Goal: Complete application form

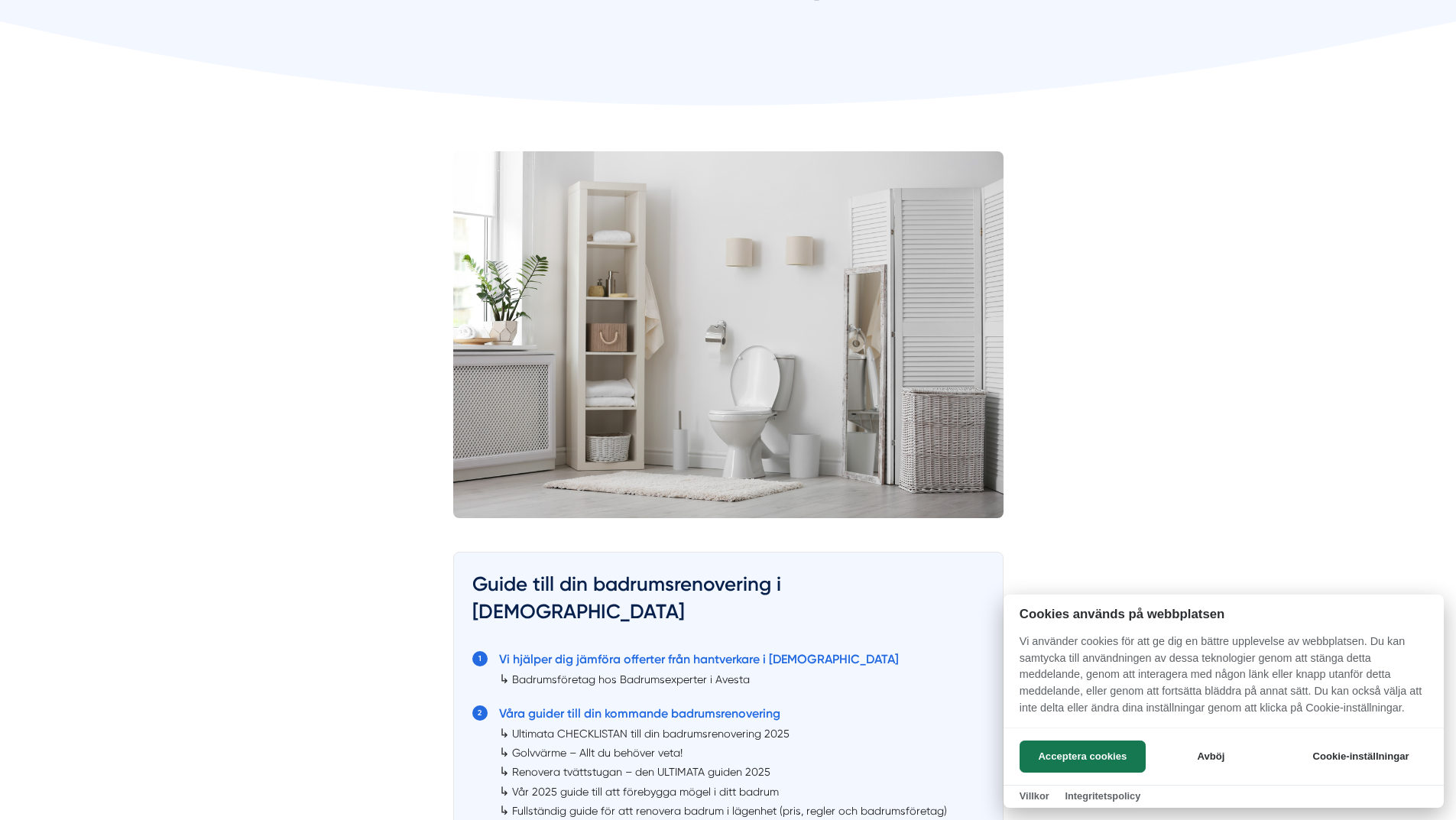
scroll to position [382, 0]
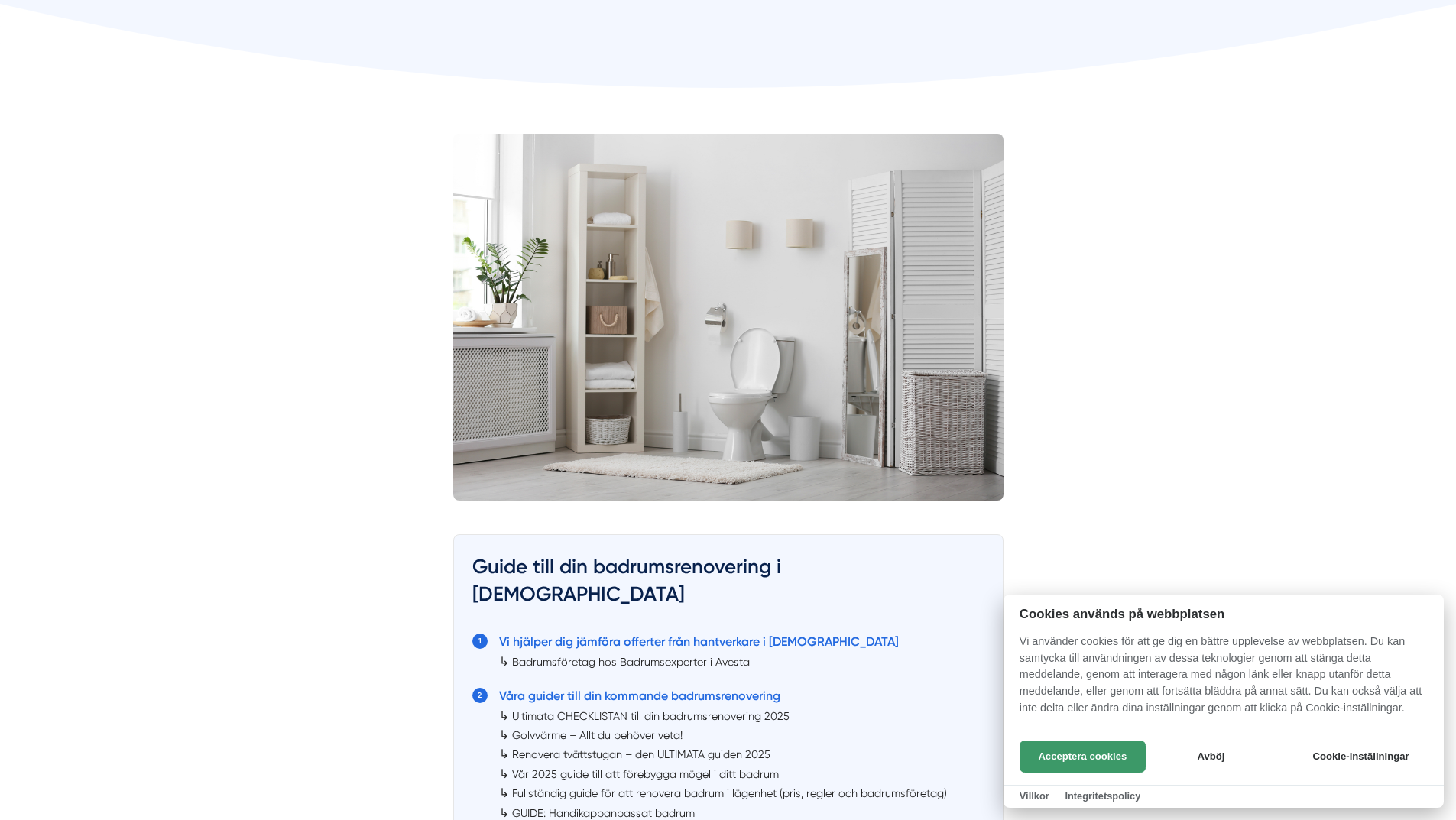
click at [1093, 751] on button "Acceptera cookies" at bounding box center [1082, 755] width 126 height 32
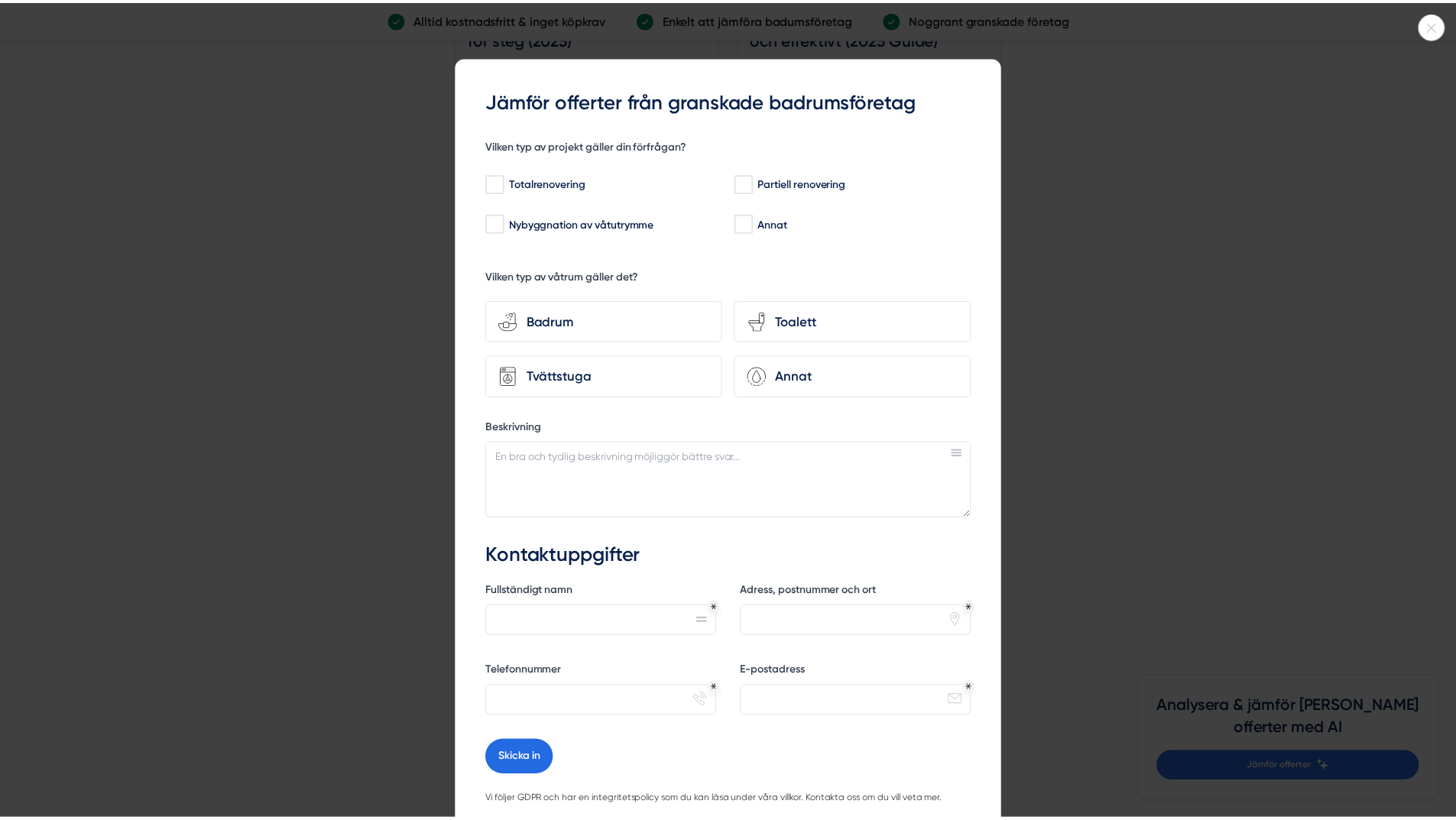
scroll to position [4661, 0]
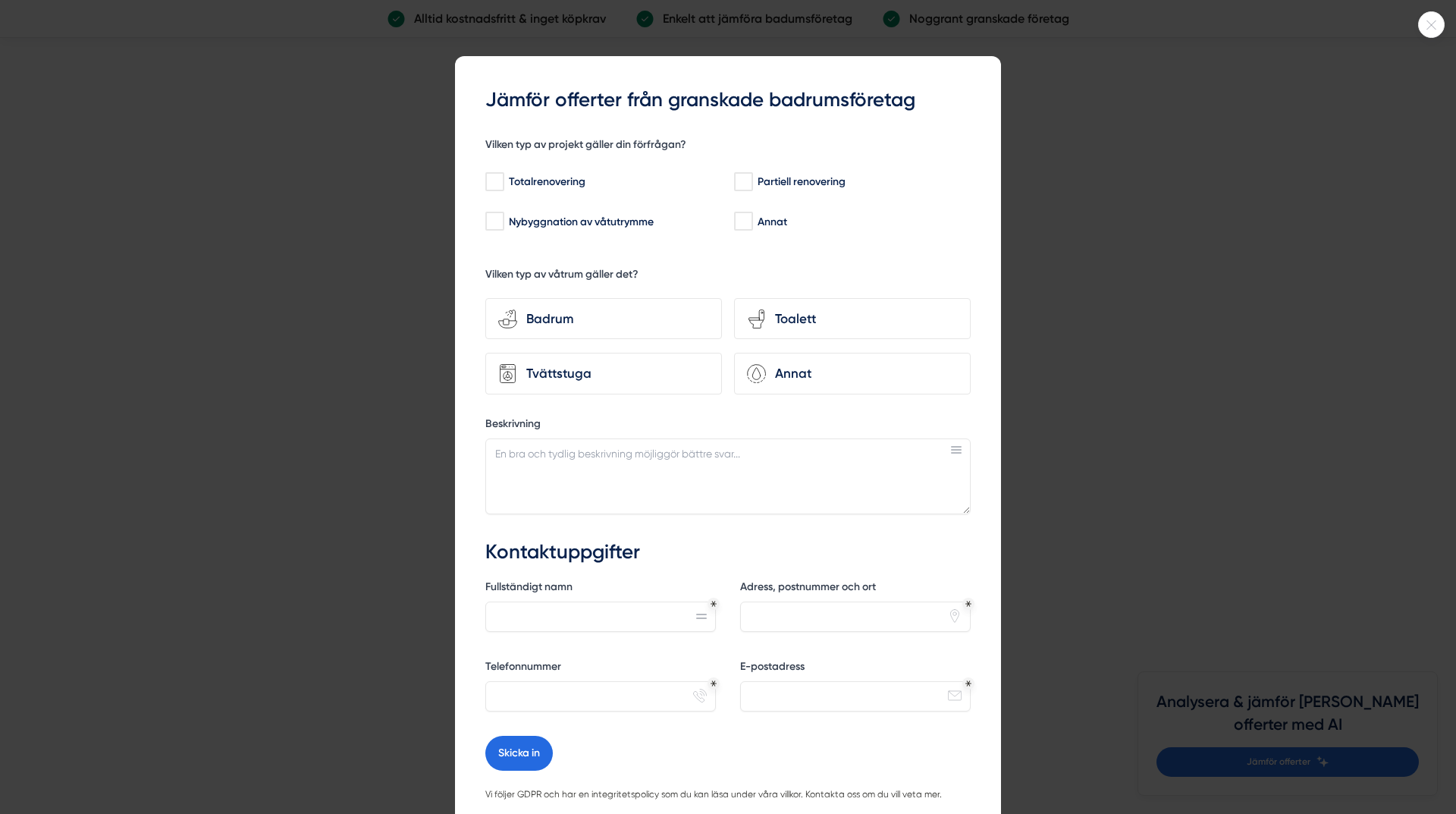
click at [1426, 26] on icon at bounding box center [1431, 25] width 25 height 9
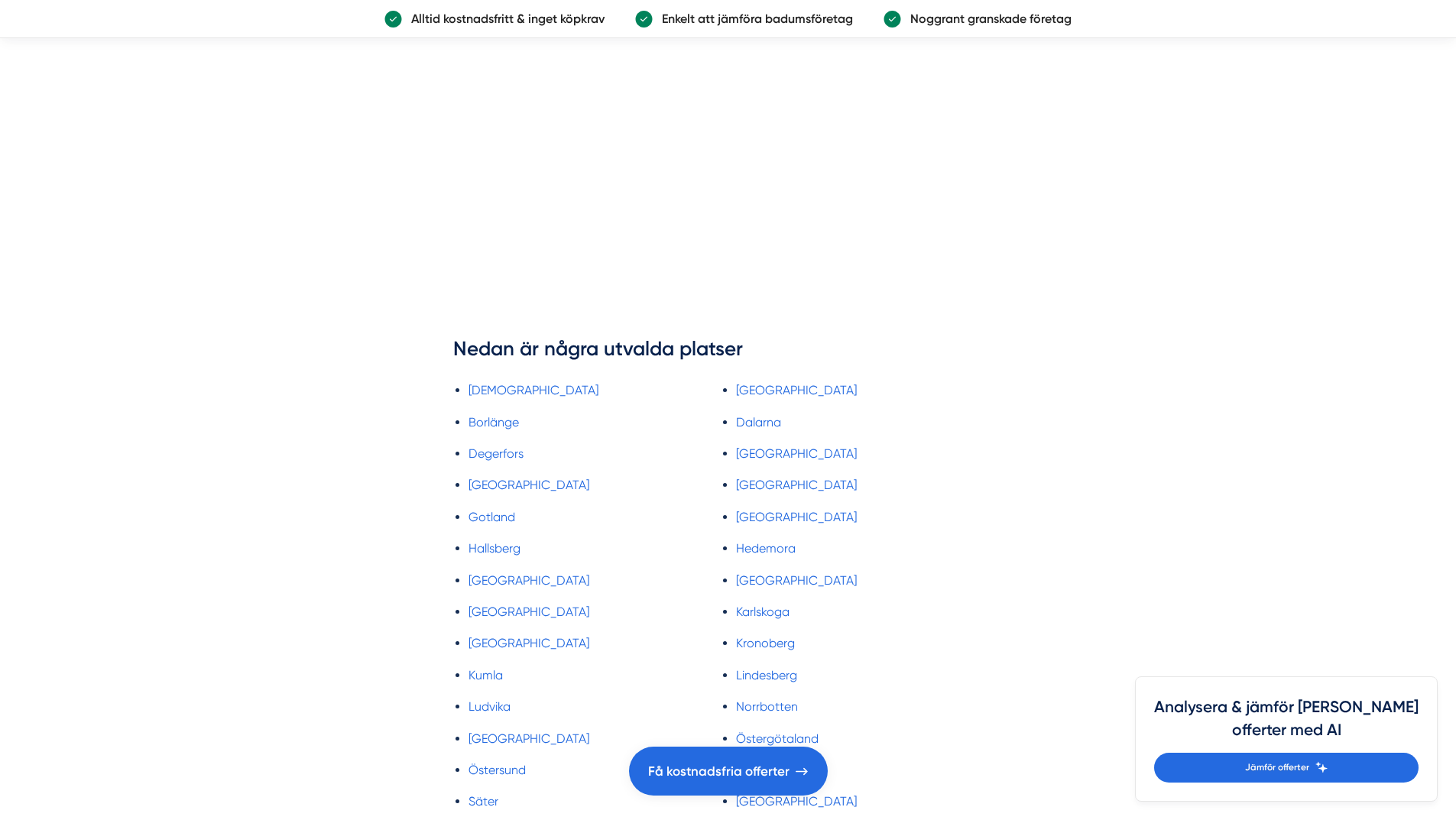
scroll to position [7334, 0]
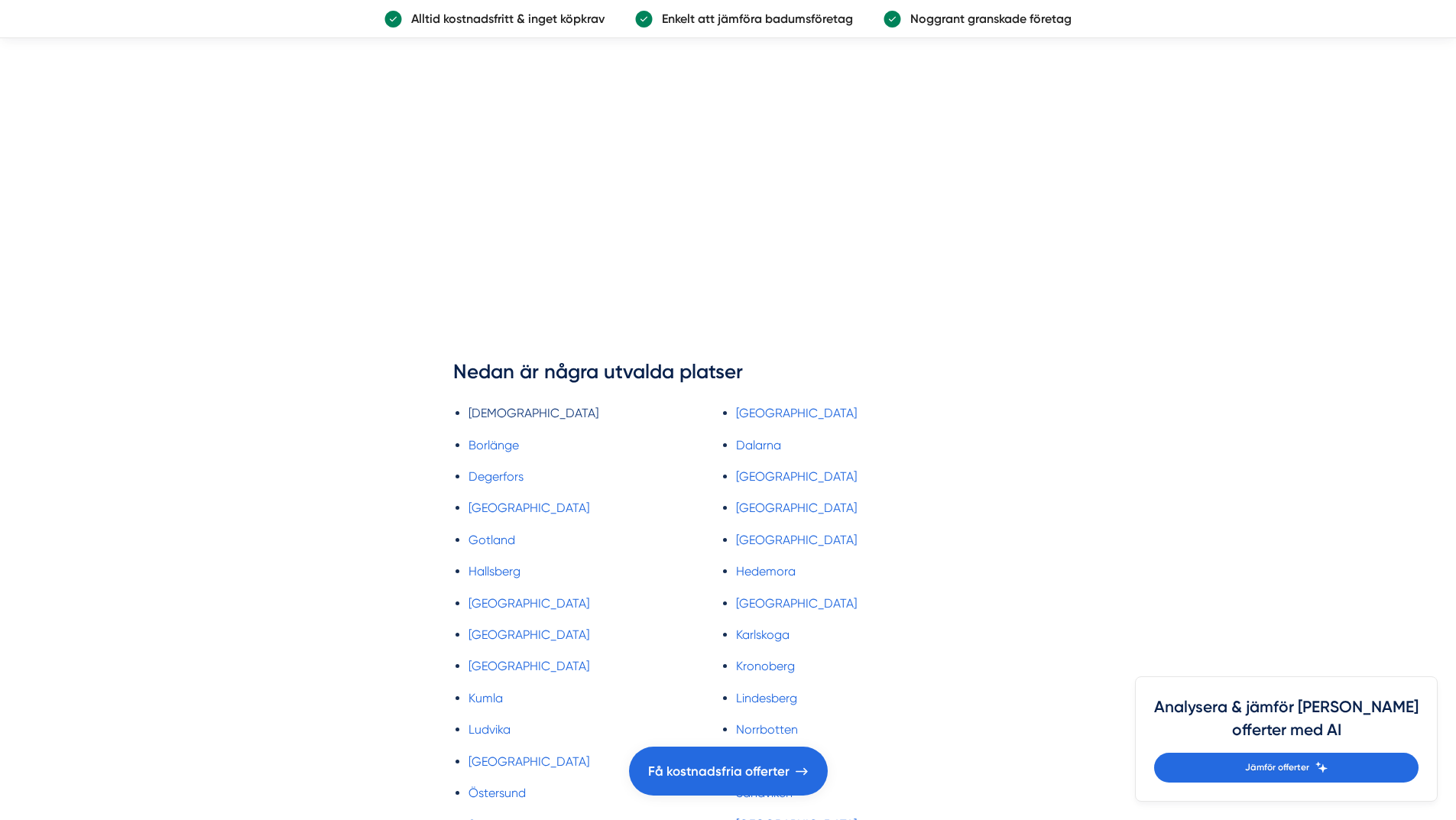
click at [495, 406] on link "[DEMOGRAPHIC_DATA]" at bounding box center [533, 413] width 130 height 15
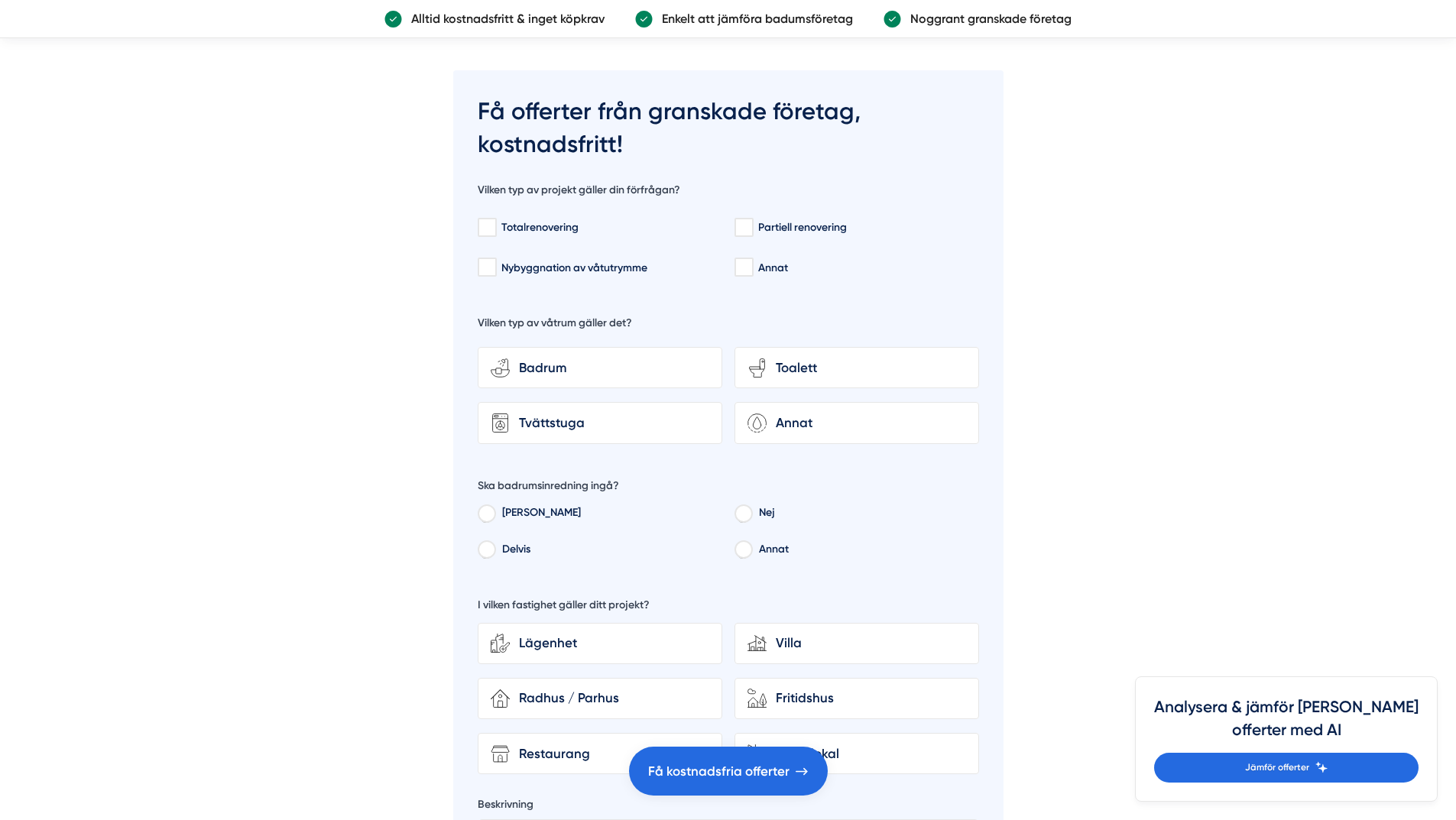
scroll to position [4661, 0]
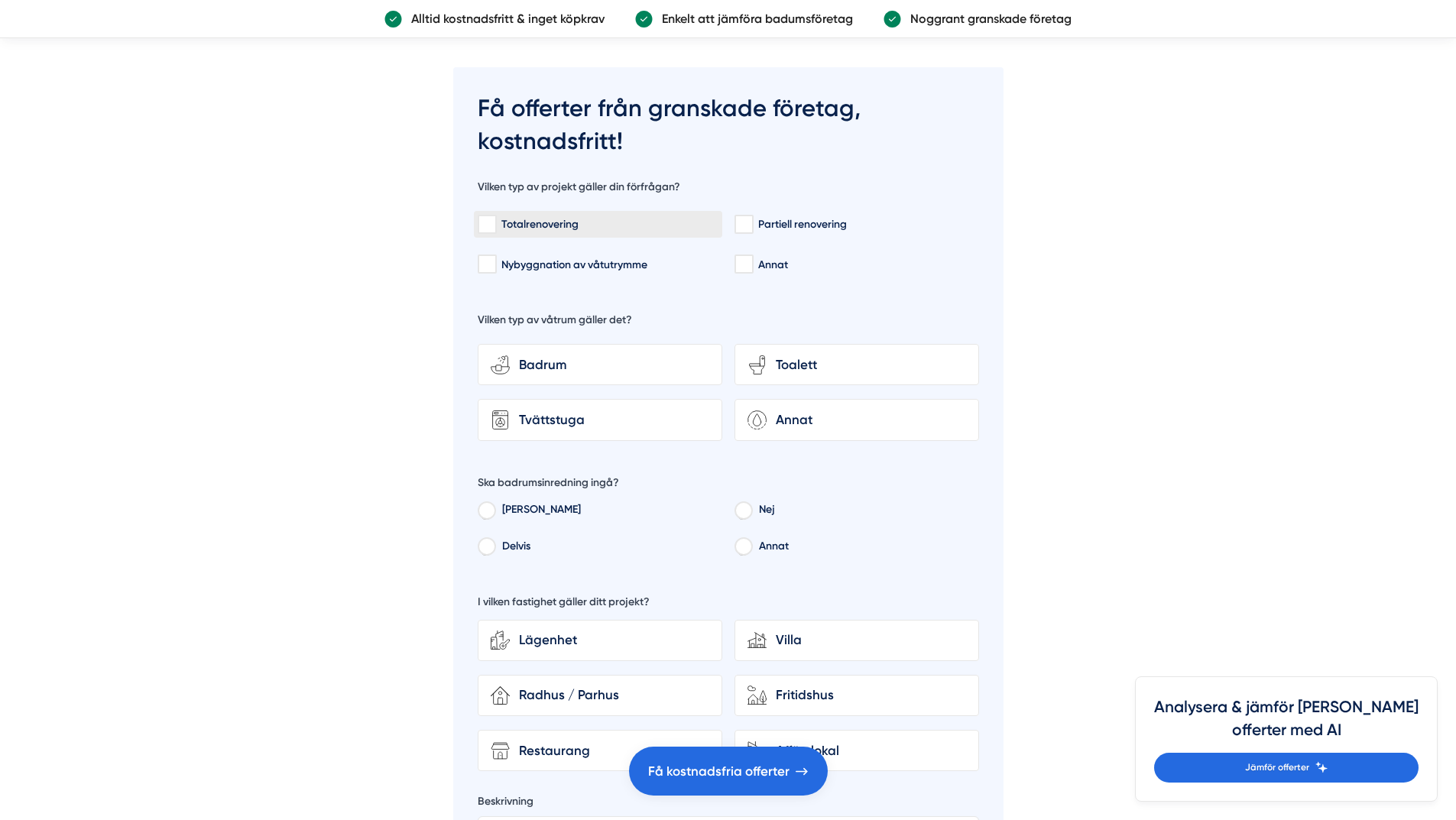
click at [491, 217] on input "Totalrenovering" at bounding box center [486, 225] width 17 height 16
checkbox input "true"
click at [820, 355] on div "Toalett" at bounding box center [867, 365] width 200 height 21
click at [0, 0] on input "toilet-seat Toalett" at bounding box center [0, 0] width 0 height 0
click at [488, 506] on input "[PERSON_NAME]" at bounding box center [486, 512] width 17 height 14
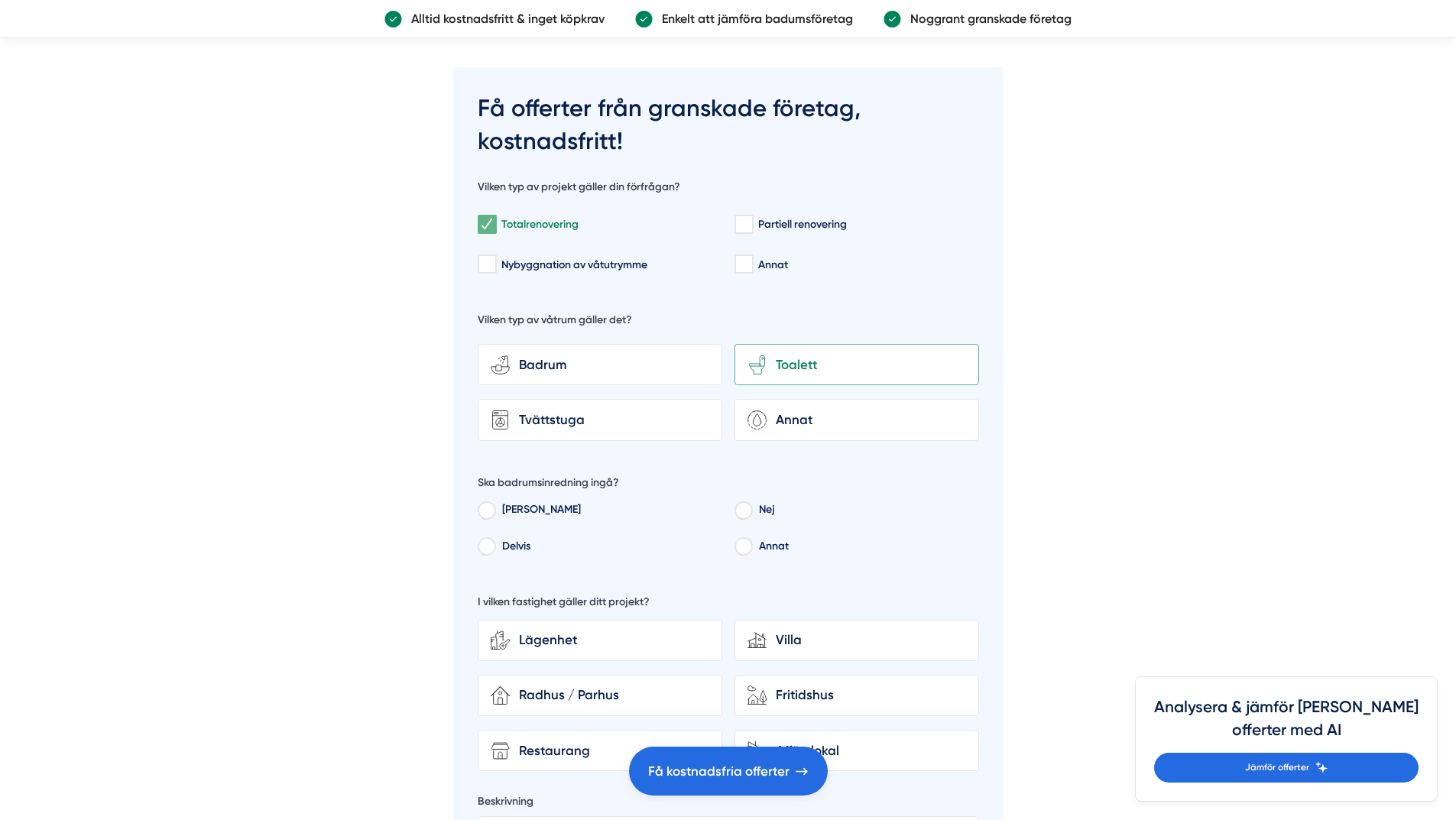
radio input "true"
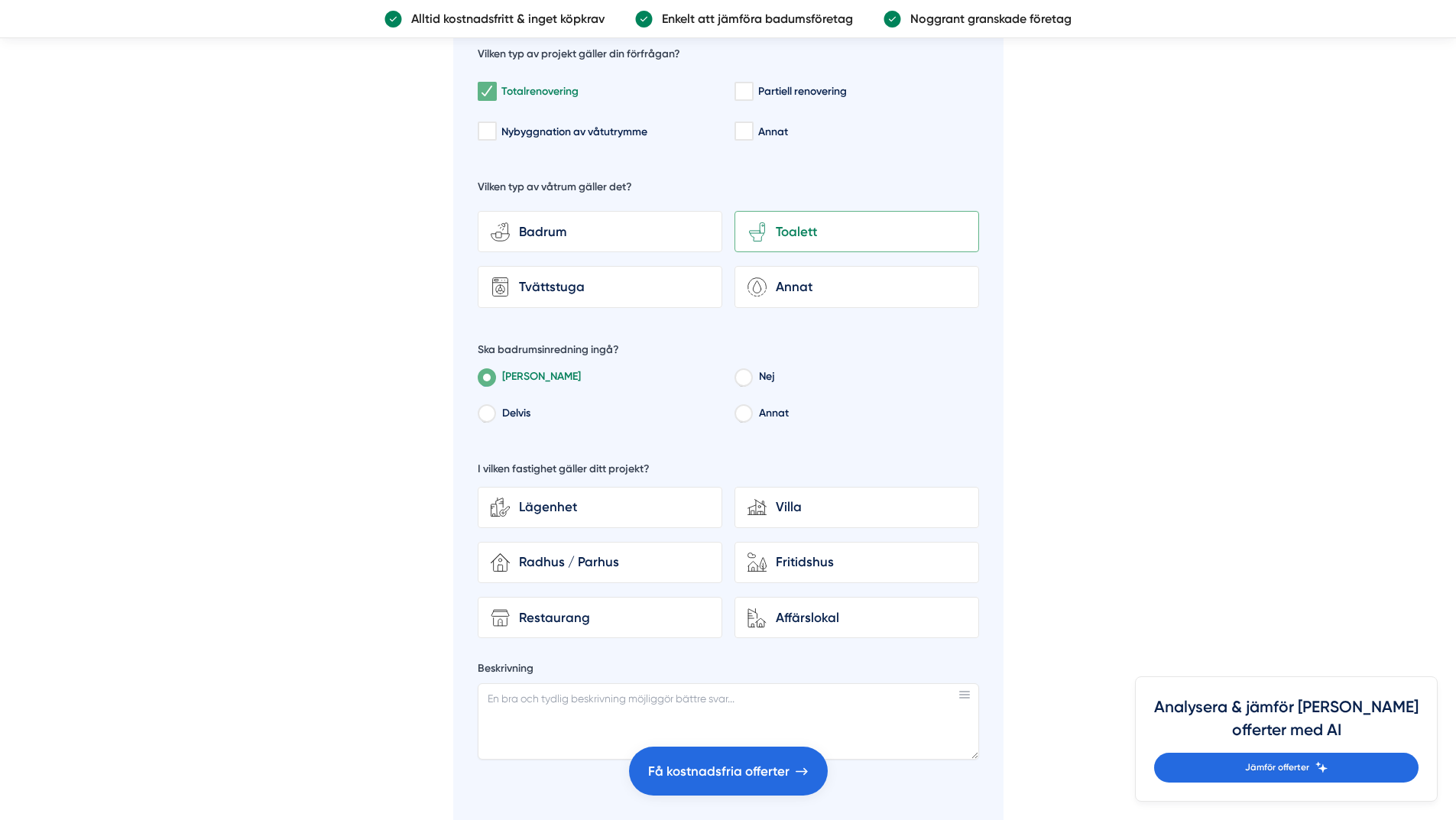
scroll to position [4813, 0]
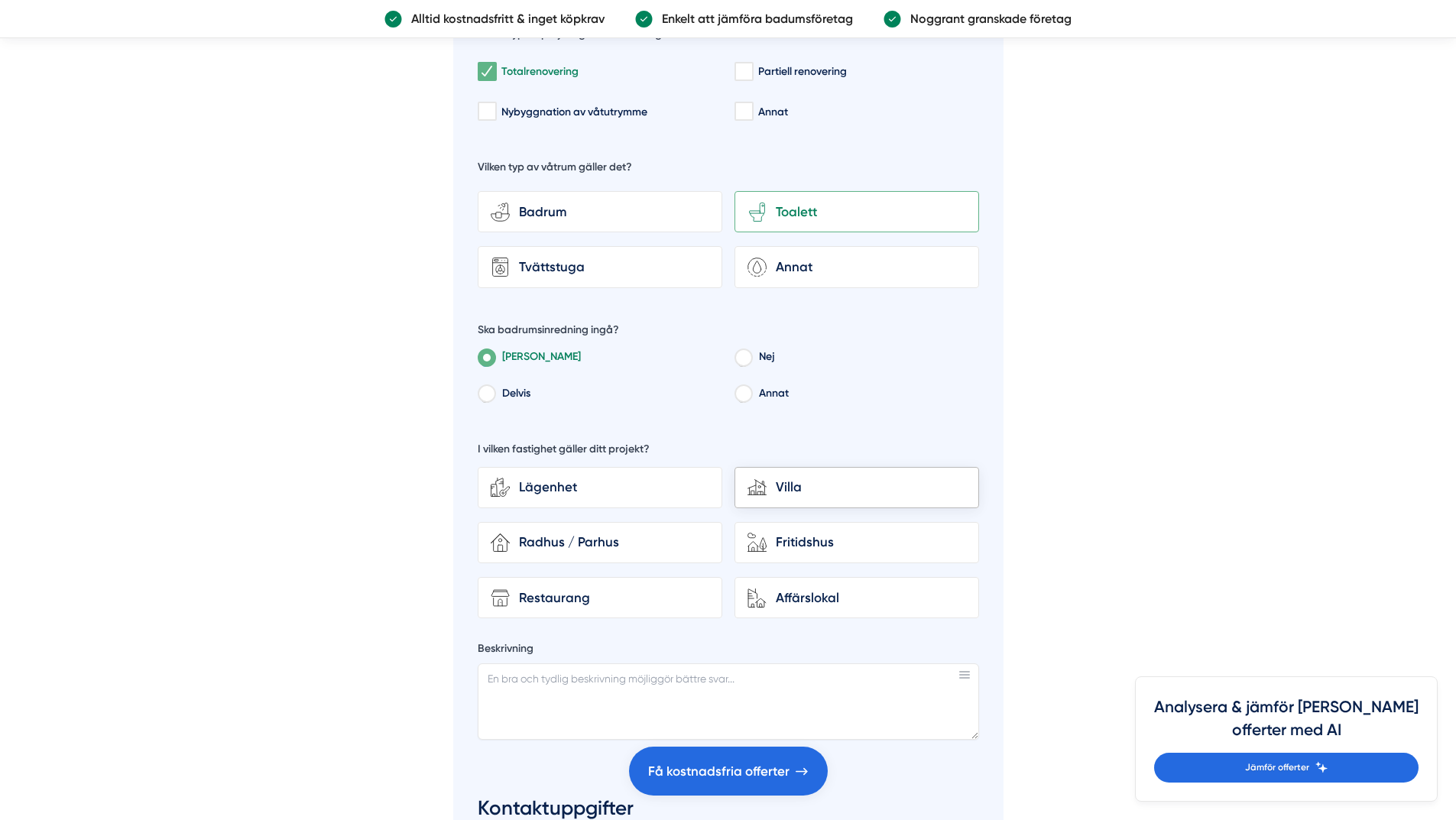
click at [855, 476] on div "Villa" at bounding box center [867, 487] width 200 height 21
click at [0, 0] on input "house-modern Villa" at bounding box center [0, 0] width 0 height 0
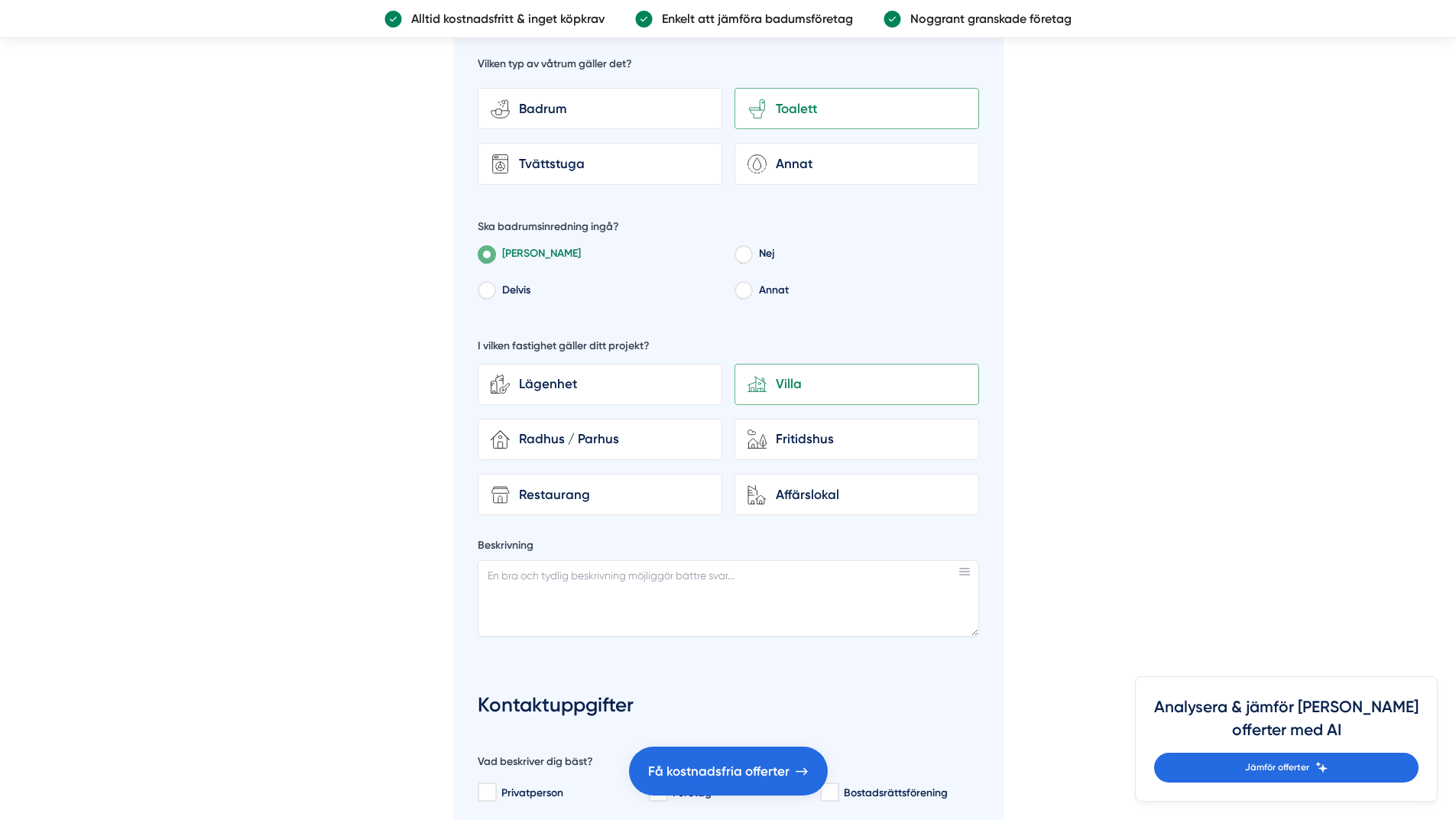
scroll to position [4890, 0]
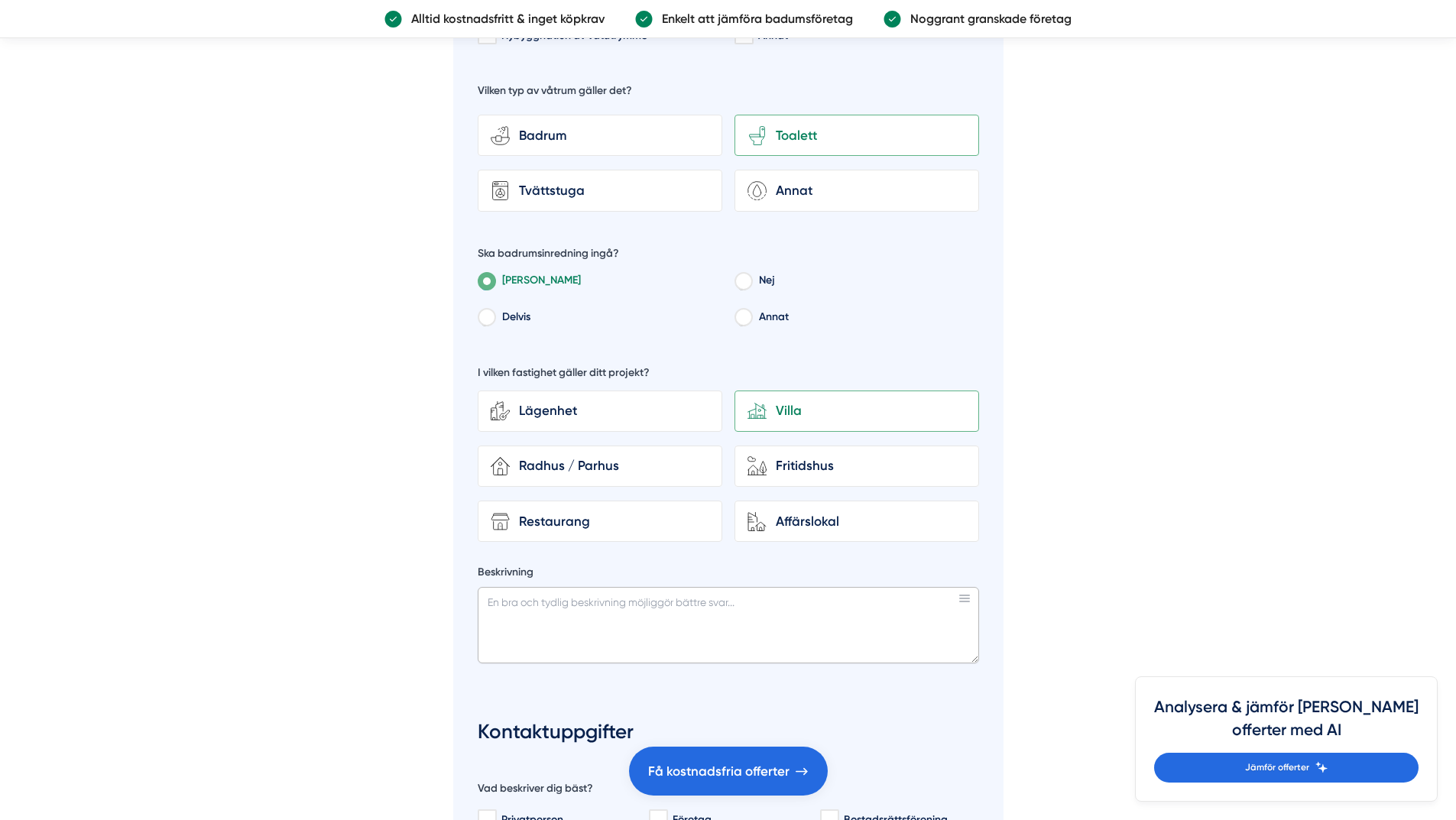
click at [781, 587] on textarea "Beskrivning" at bounding box center [728, 624] width 501 height 77
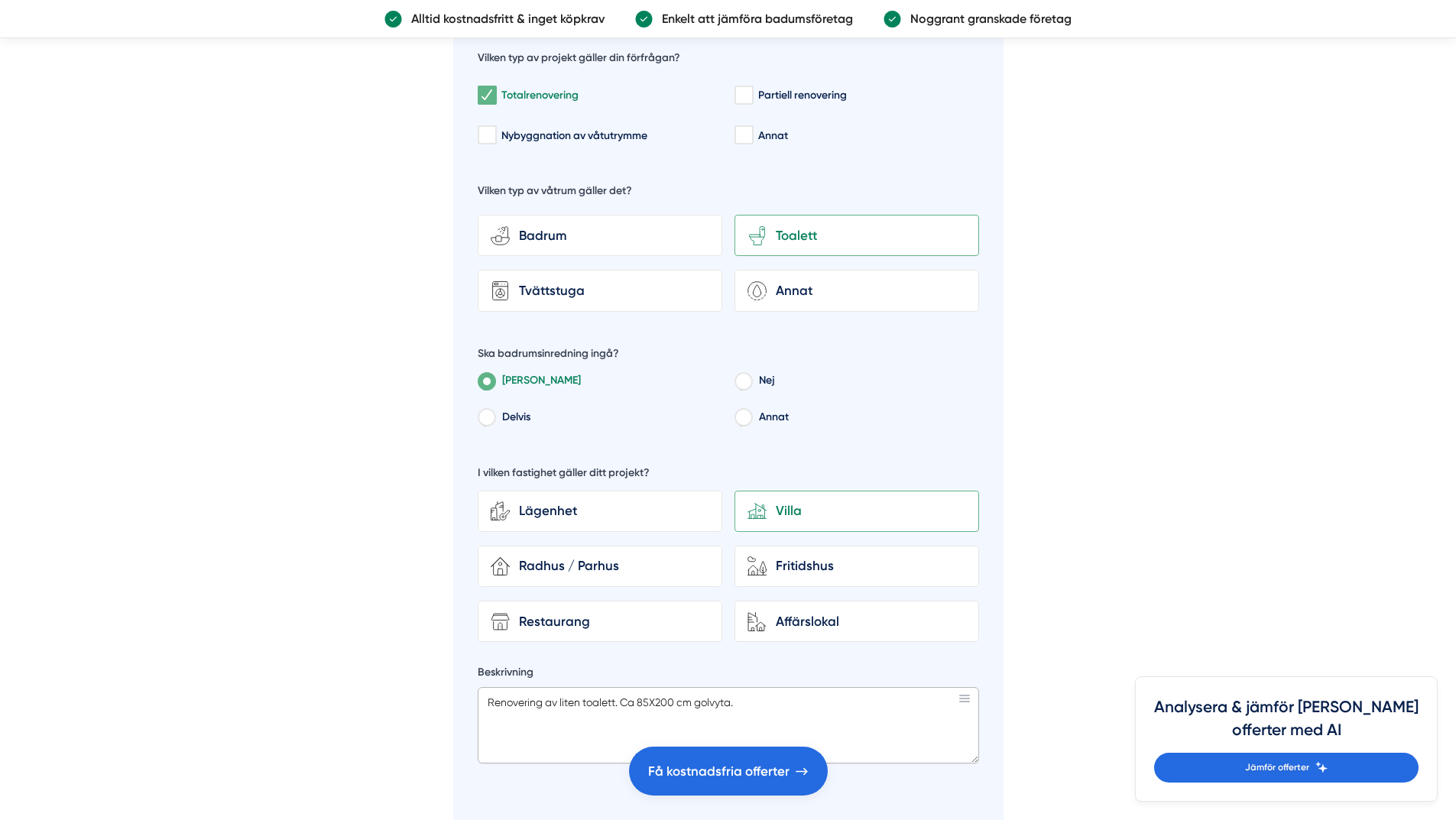
scroll to position [4966, 0]
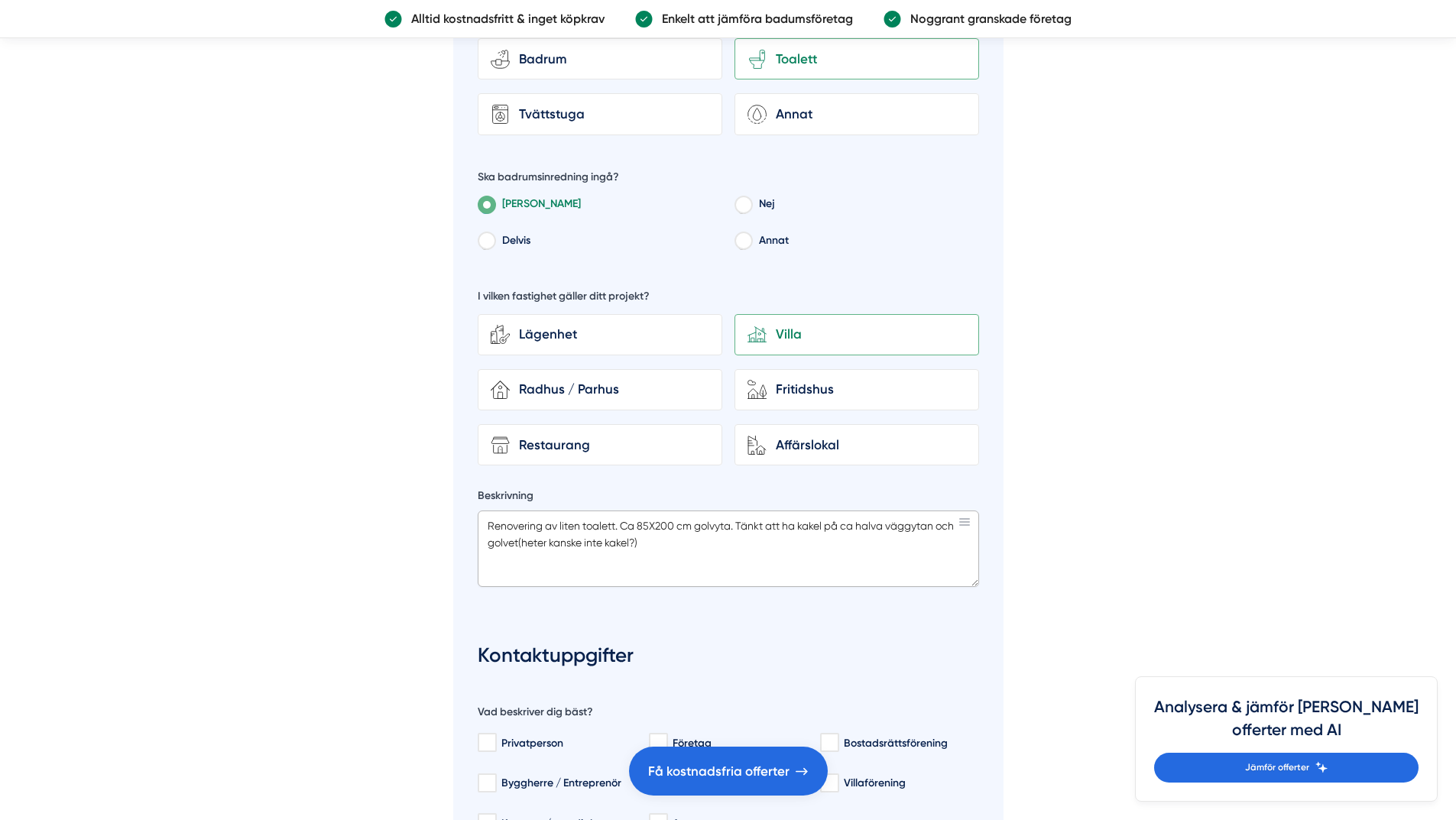
click at [631, 511] on textarea "Renovering av liten toalett. Ca 85X200 cm golvyta. Tänkt att ha kakel på ca hal…" at bounding box center [728, 549] width 501 height 77
click at [518, 511] on textarea "Renovering av liten toalett. Ca 85X200 cm golvyta. Tänkt att ha kakel på ca hal…" at bounding box center [728, 549] width 501 height 77
click at [700, 511] on textarea "Renovering av liten toalett. Ca 85X200 cm golvyta. Tänkt att ha kakel på ca hal…" at bounding box center [728, 549] width 501 height 77
click at [746, 511] on textarea "Renovering av liten toalett. Ca 85X200 cm golvyta. Tänkt att ha kakel på ca hal…" at bounding box center [728, 549] width 501 height 77
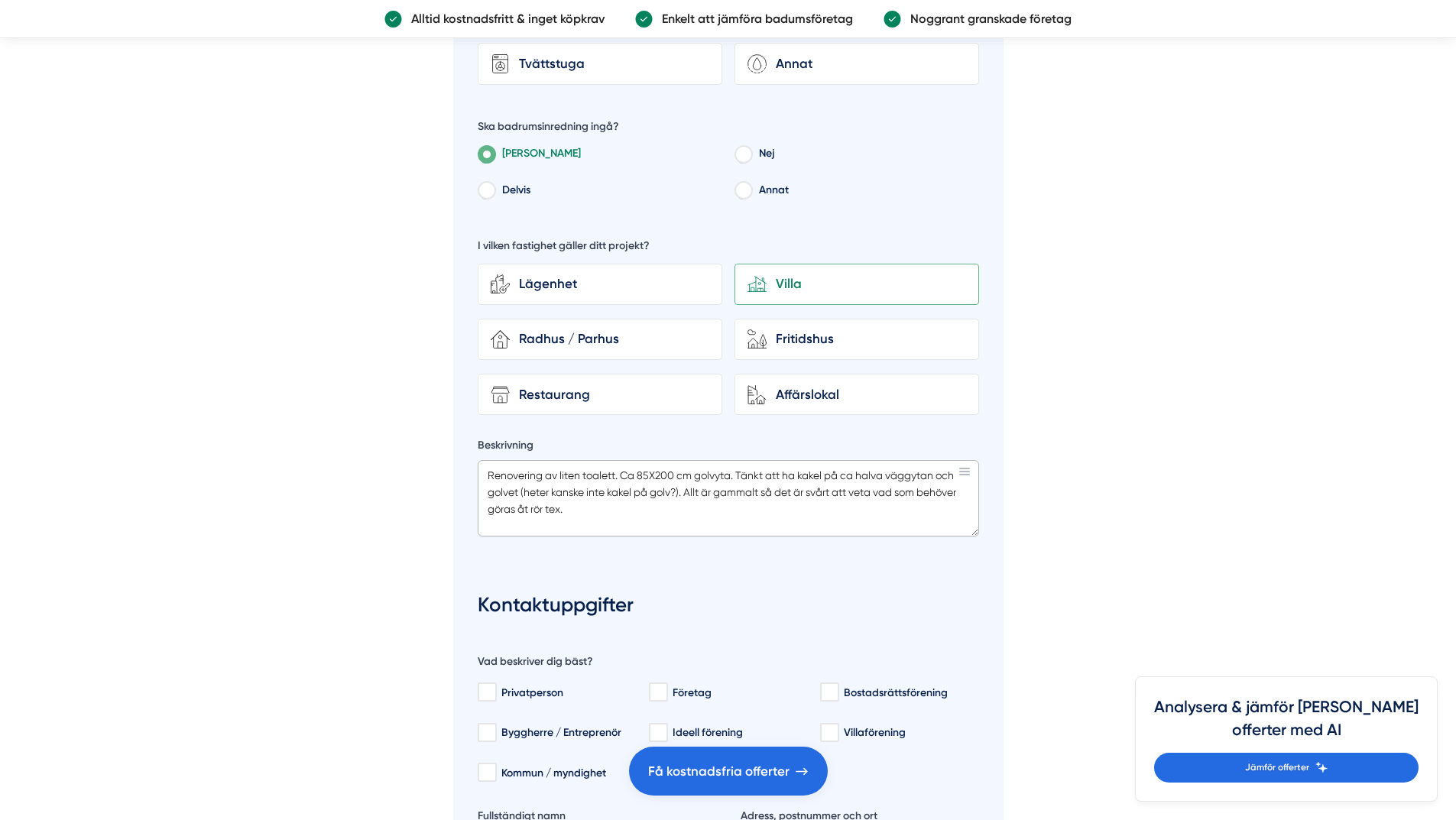
scroll to position [5119, 0]
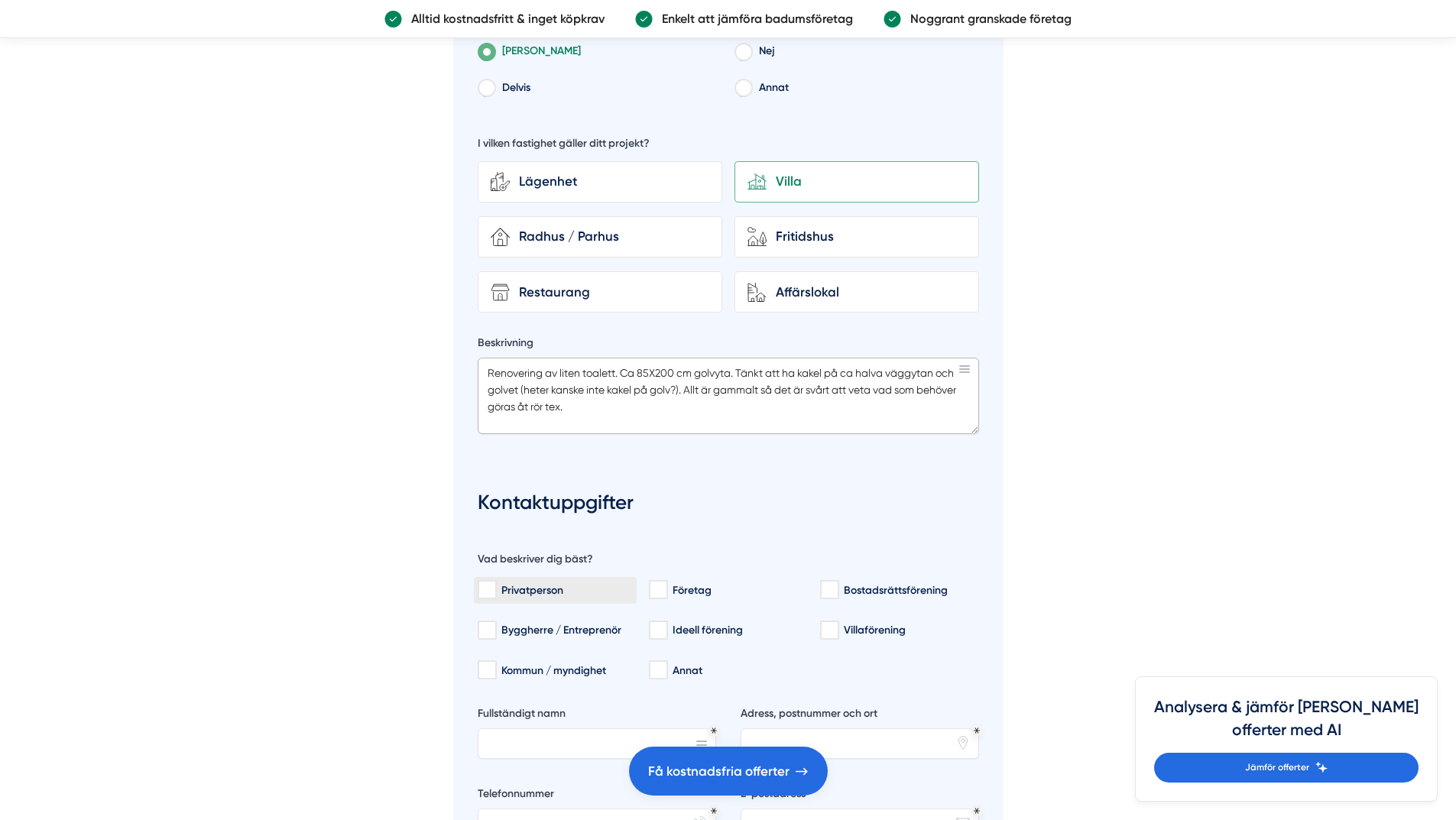
type textarea "Renovering av liten toalett. Ca 85X200 cm golvyta. Tänkt att ha kakel på ca hal…"
click at [490, 582] on input "Privatperson" at bounding box center [486, 590] width 17 height 16
checkbox input "true"
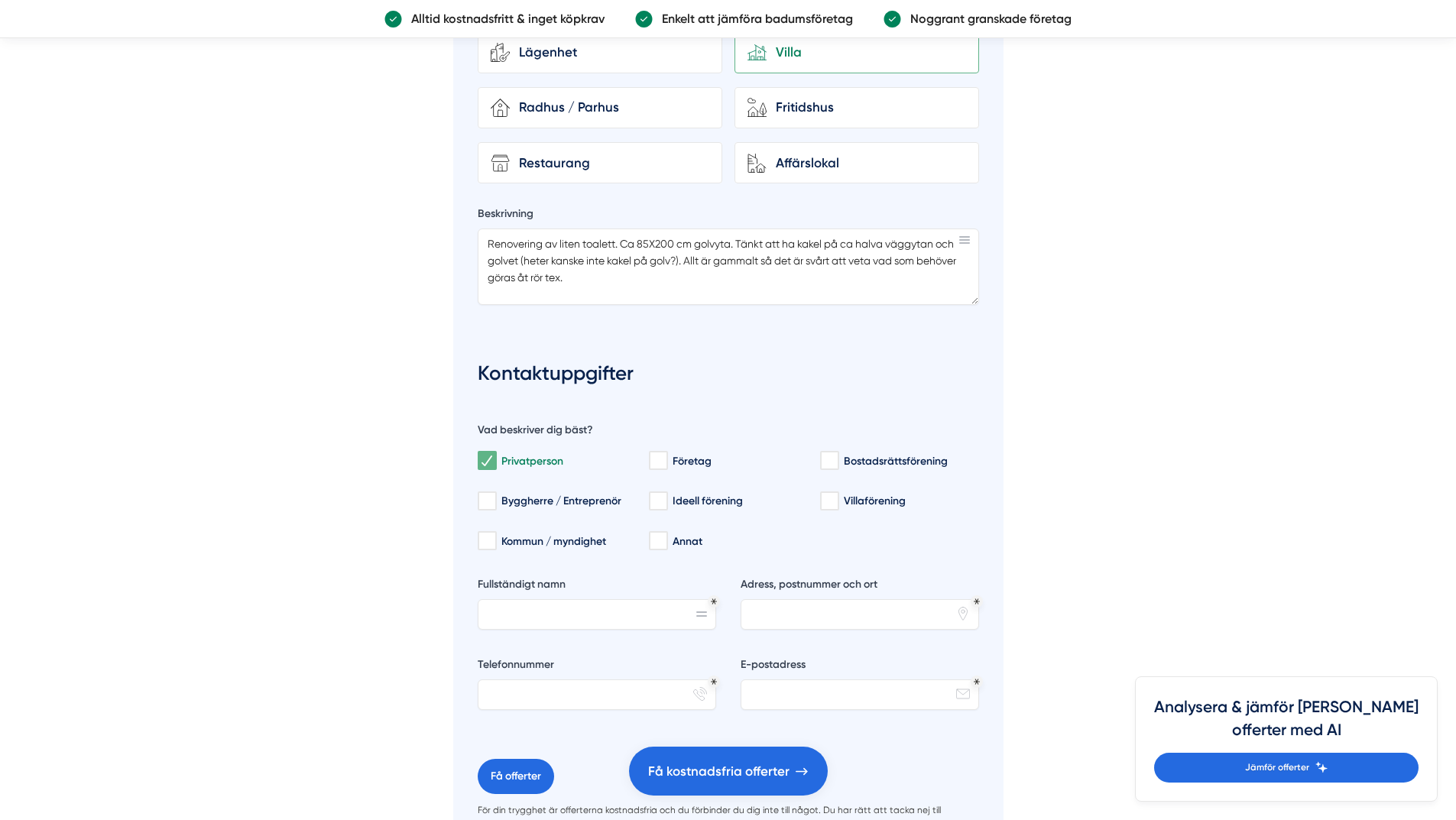
scroll to position [5271, 0]
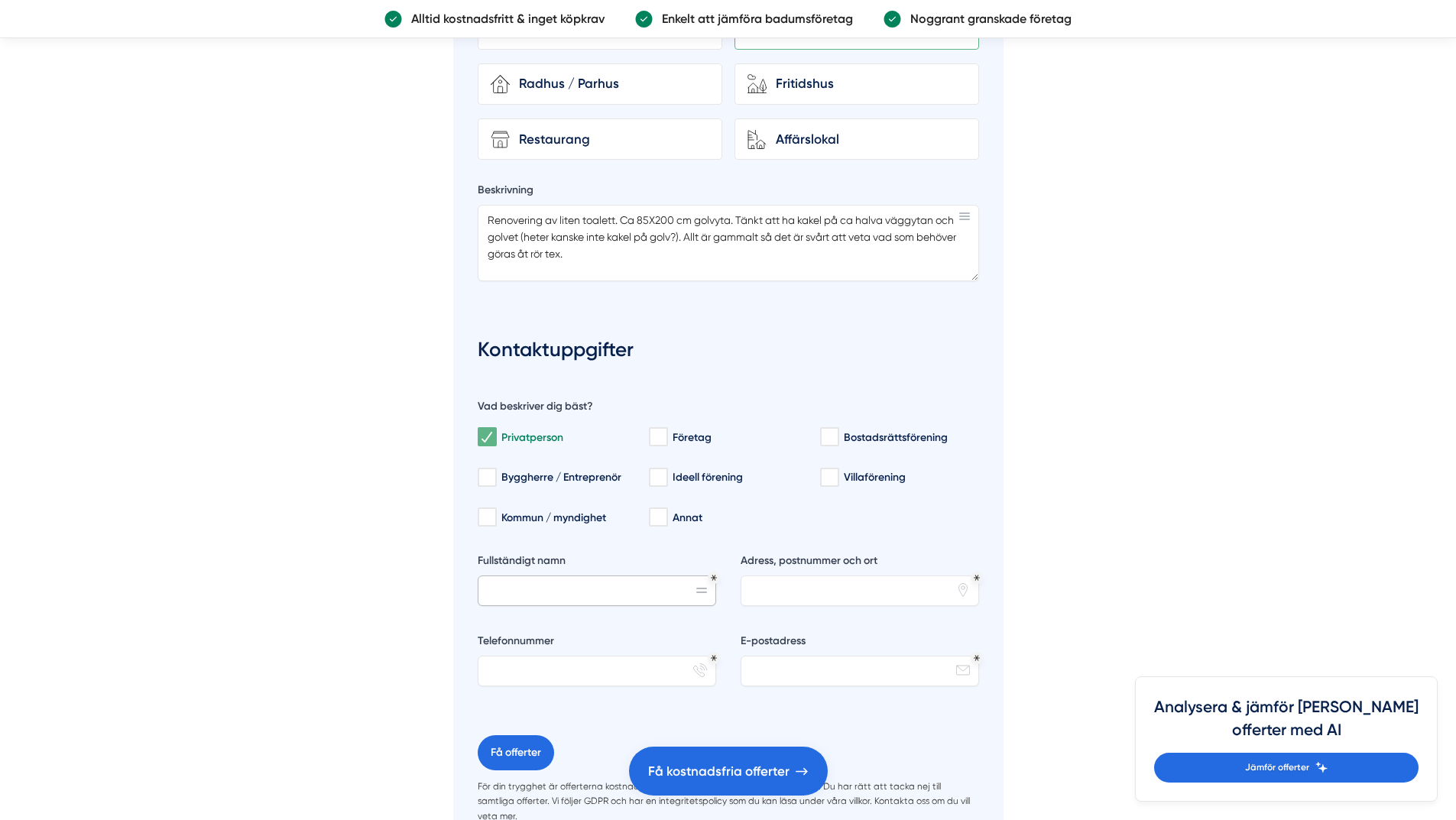
click at [660, 575] on input "Fullständigt namn" at bounding box center [596, 590] width 239 height 30
type input "Katarina Franzén"
type input "0738949679"
type input "turevid@hotmail.com"
click at [880, 575] on input "Adress, postnummer och ort" at bounding box center [859, 590] width 239 height 30
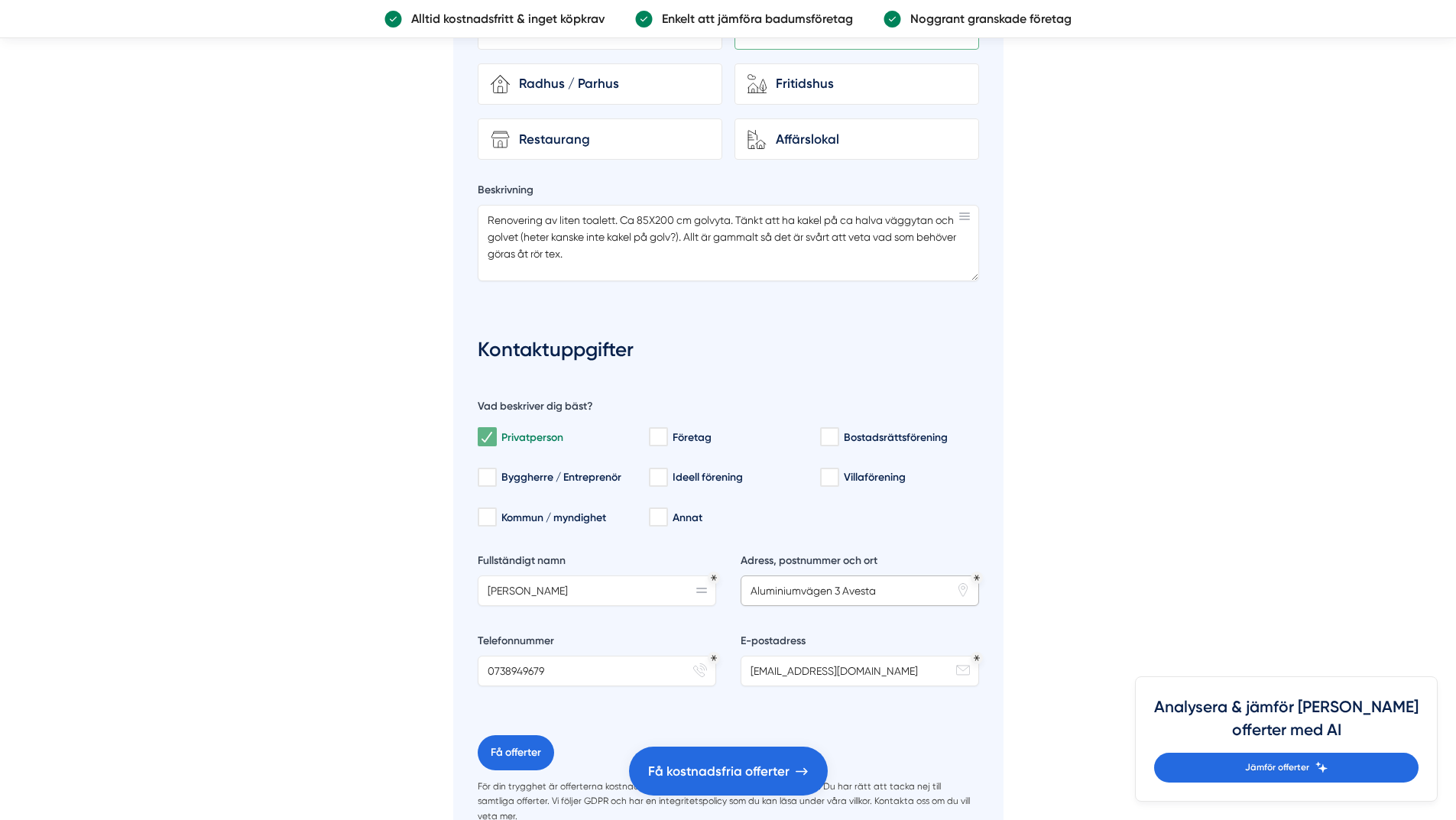
drag, startPoint x: 840, startPoint y: 500, endPoint x: 861, endPoint y: 512, distance: 24.2
click at [843, 575] on input "Aluminiumvägen 3 Avesta" at bounding box center [859, 590] width 239 height 30
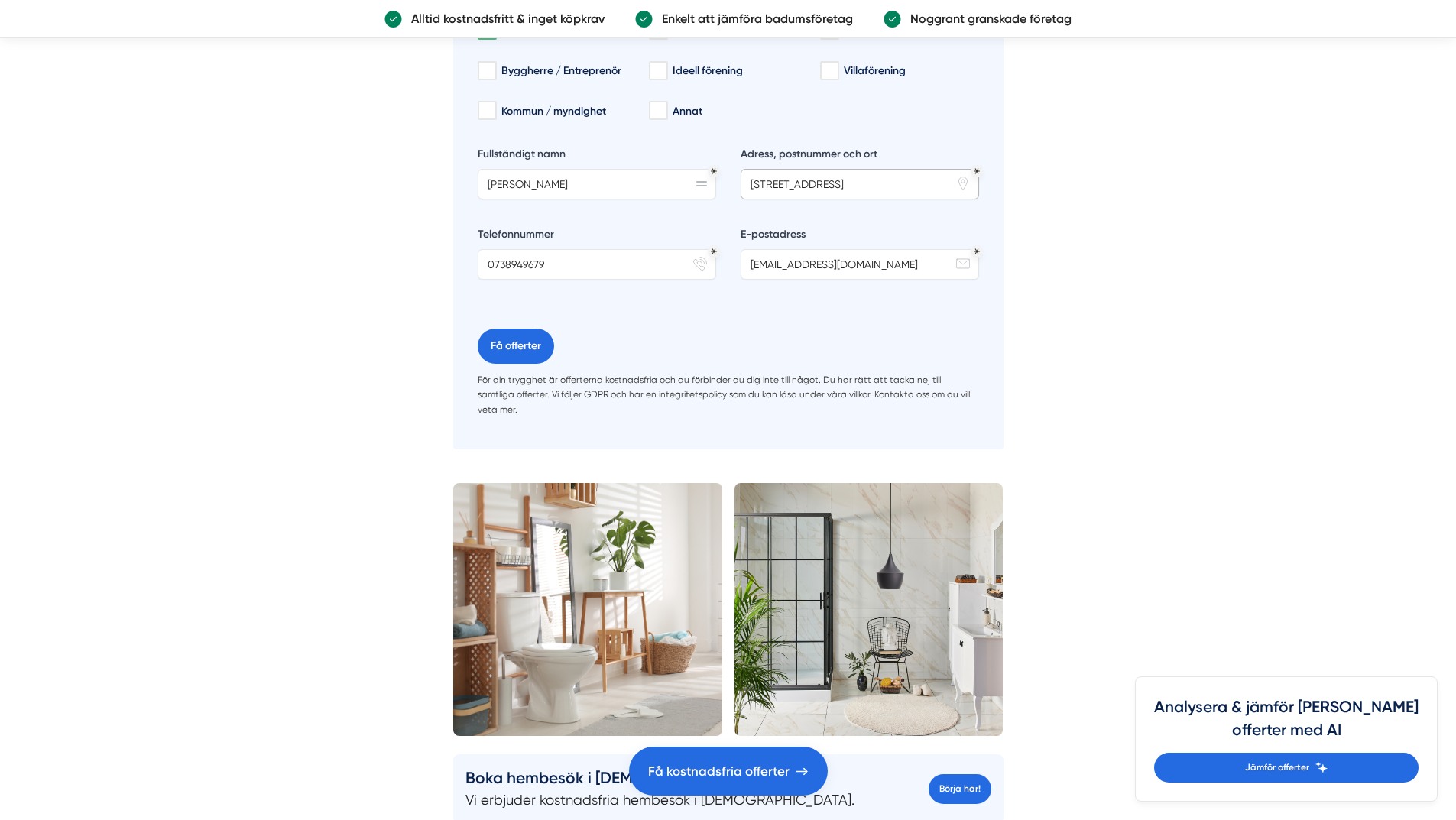
scroll to position [5730, 0]
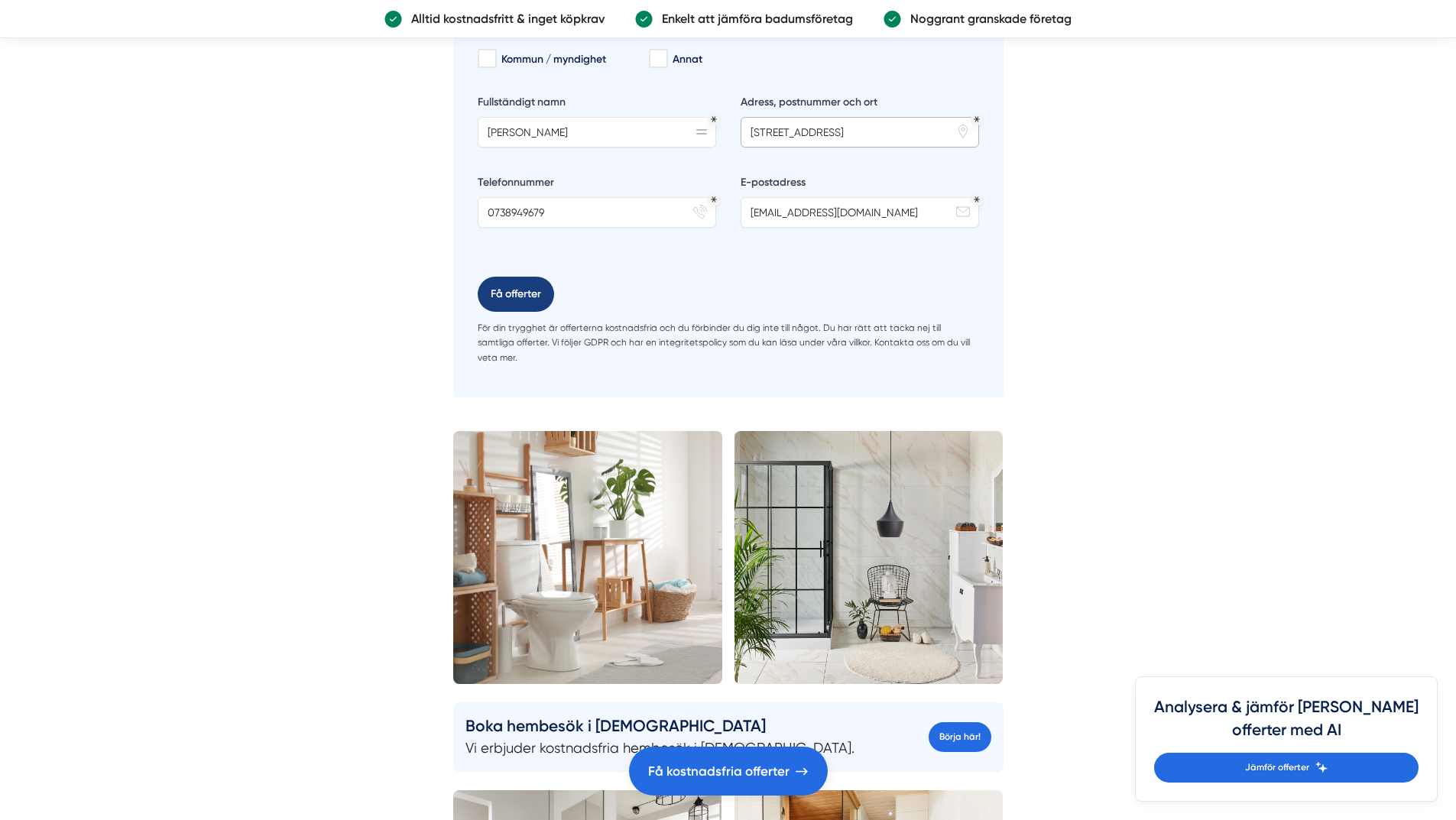
type input "Aluminiumvägen 3, 77463 Avesta"
click at [504, 276] on button "Få offerter" at bounding box center [515, 294] width 77 height 35
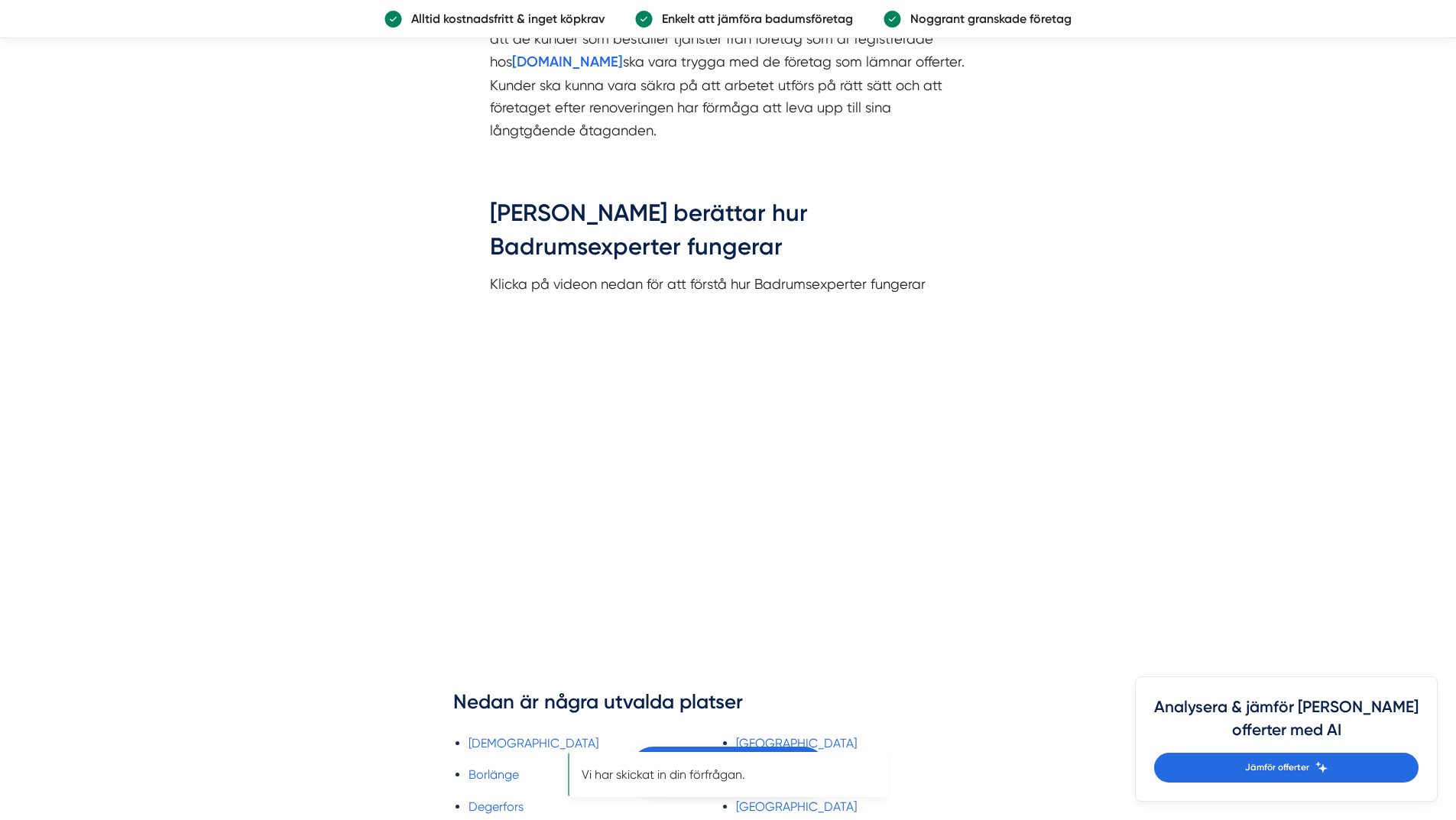
scroll to position [0, 0]
